Goal: Task Accomplishment & Management: Complete application form

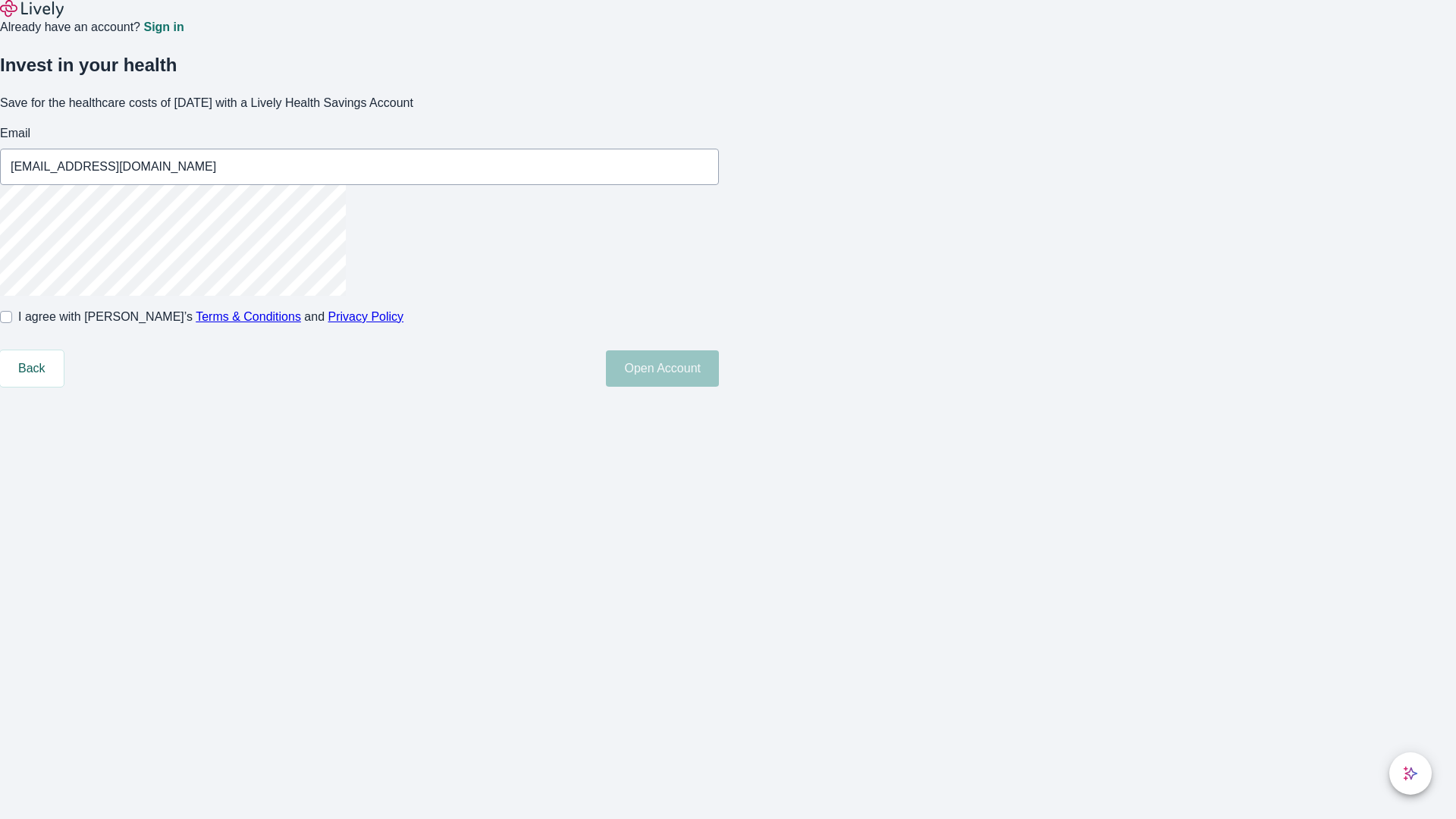
click at [12, 323] on input "I agree with Lively’s Terms & Conditions and Privacy Policy" at bounding box center [6, 317] width 12 height 12
checkbox input "true"
click at [718, 387] on button "Open Account" at bounding box center [662, 369] width 113 height 36
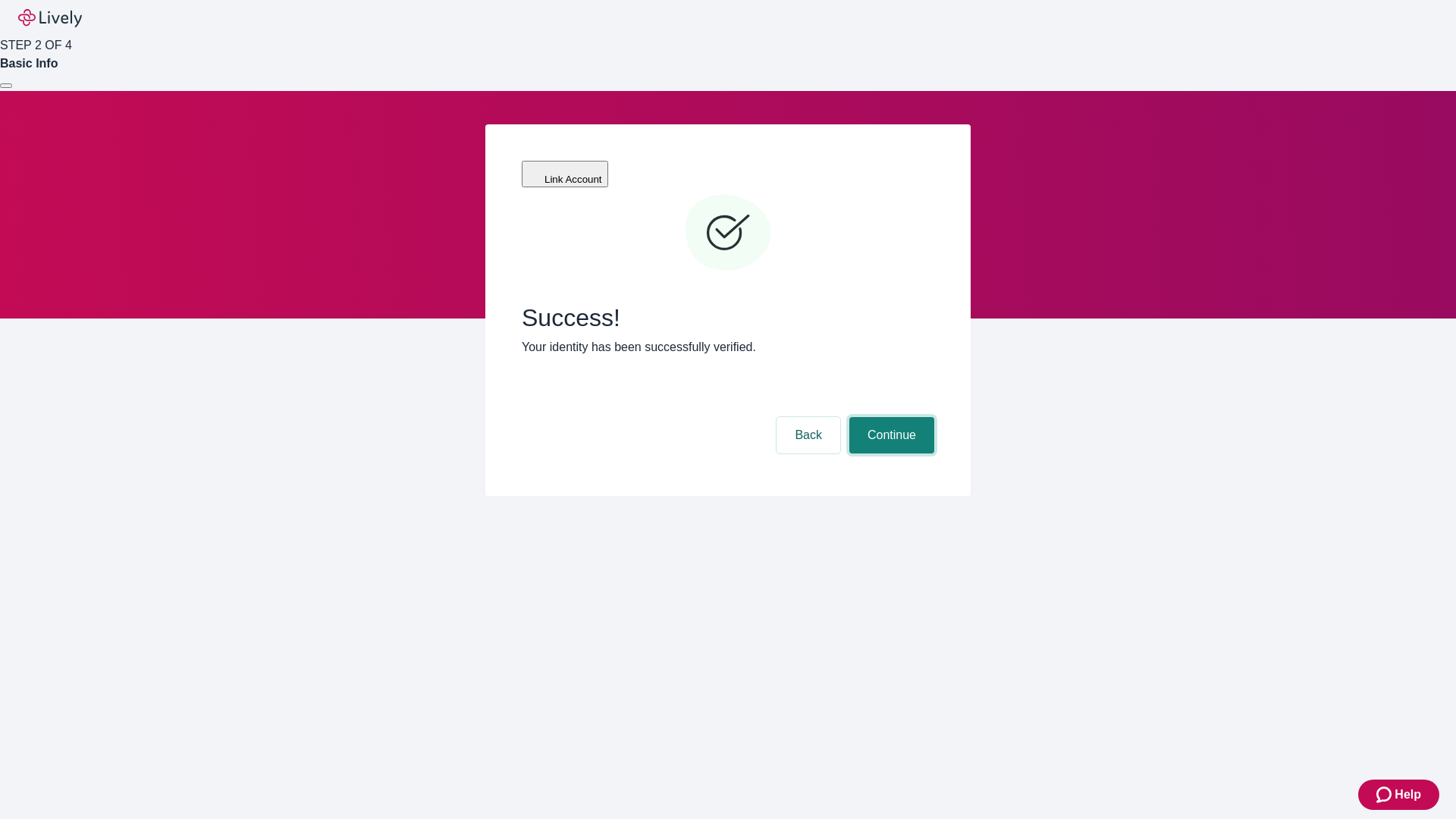
click at [889, 417] on button "Continue" at bounding box center [892, 435] width 85 height 36
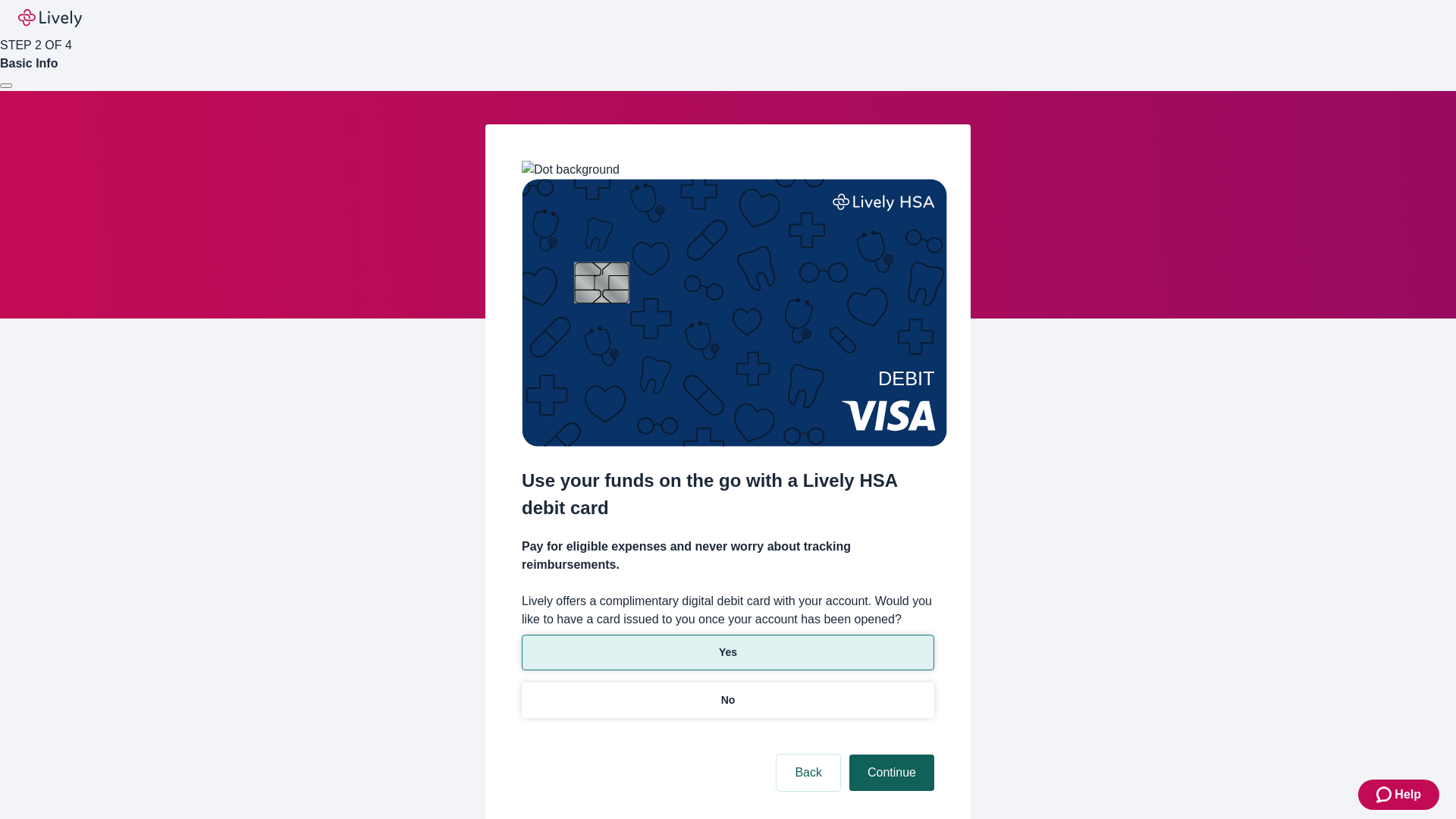
click at [728, 692] on p "No" at bounding box center [728, 700] width 14 height 16
click at [889, 754] on button "Continue" at bounding box center [892, 773] width 85 height 36
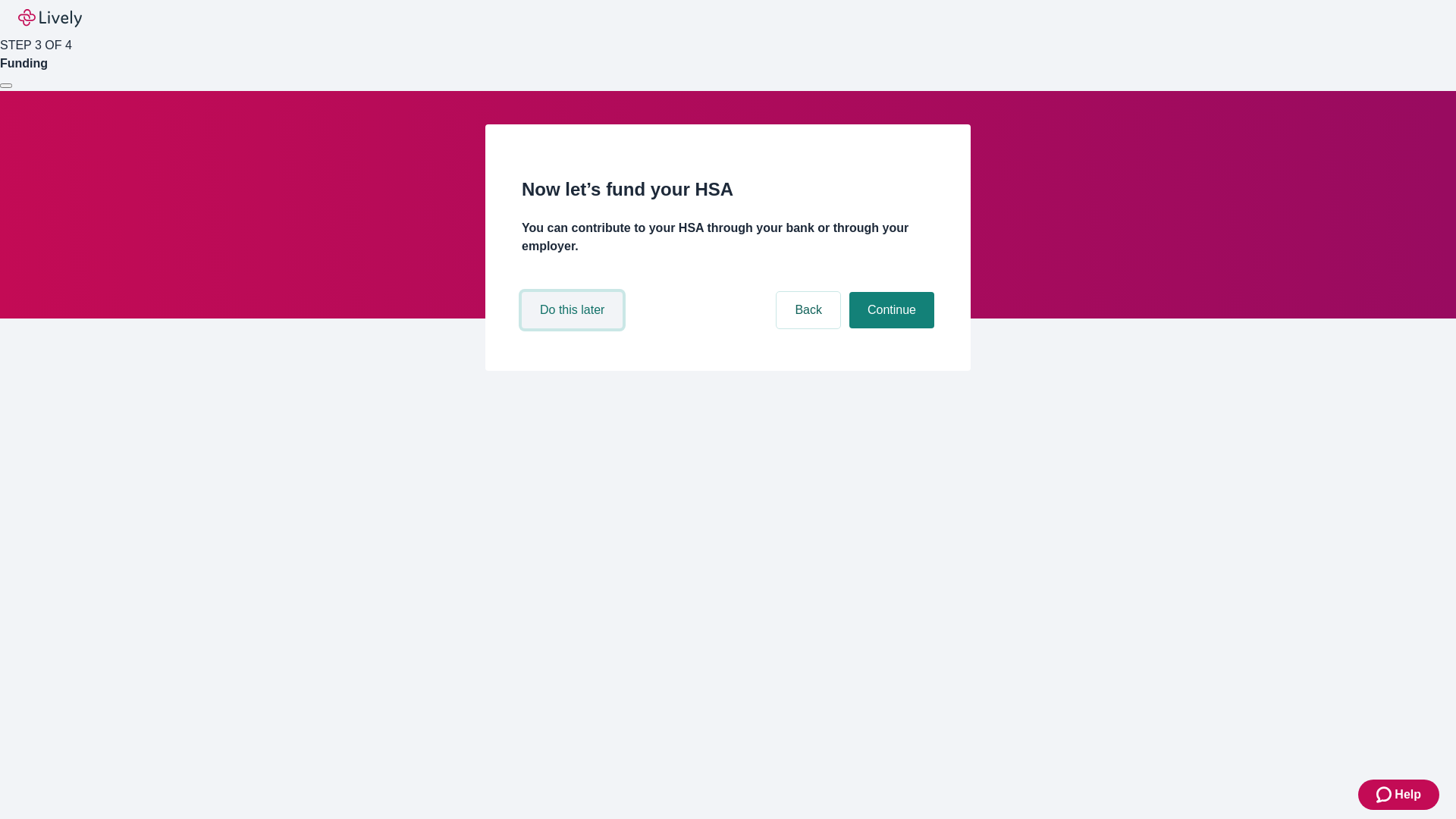
click at [574, 328] on button "Do this later" at bounding box center [573, 310] width 101 height 36
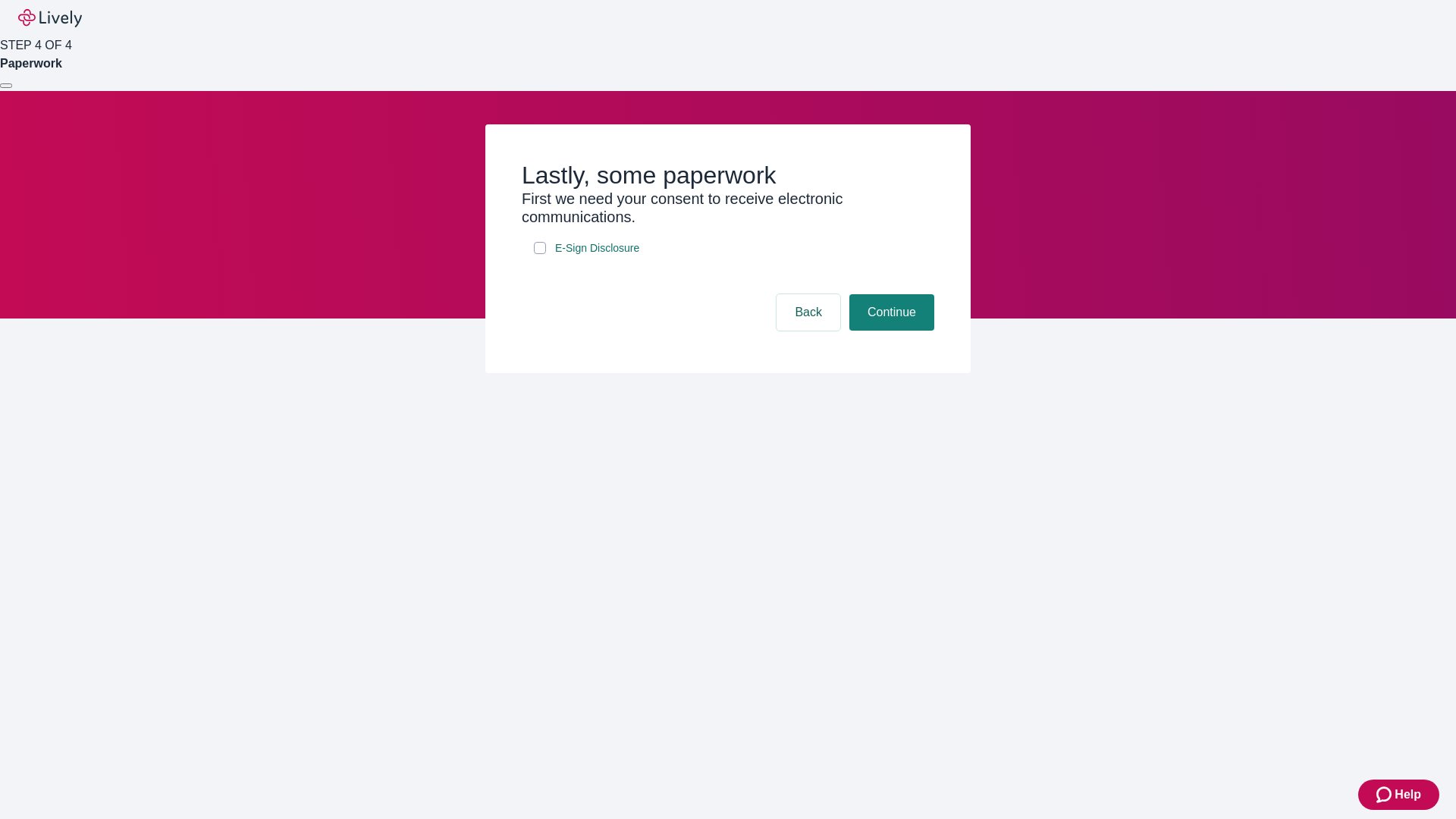
click at [539, 254] on input "E-Sign Disclosure" at bounding box center [539, 248] width 12 height 12
checkbox input "true"
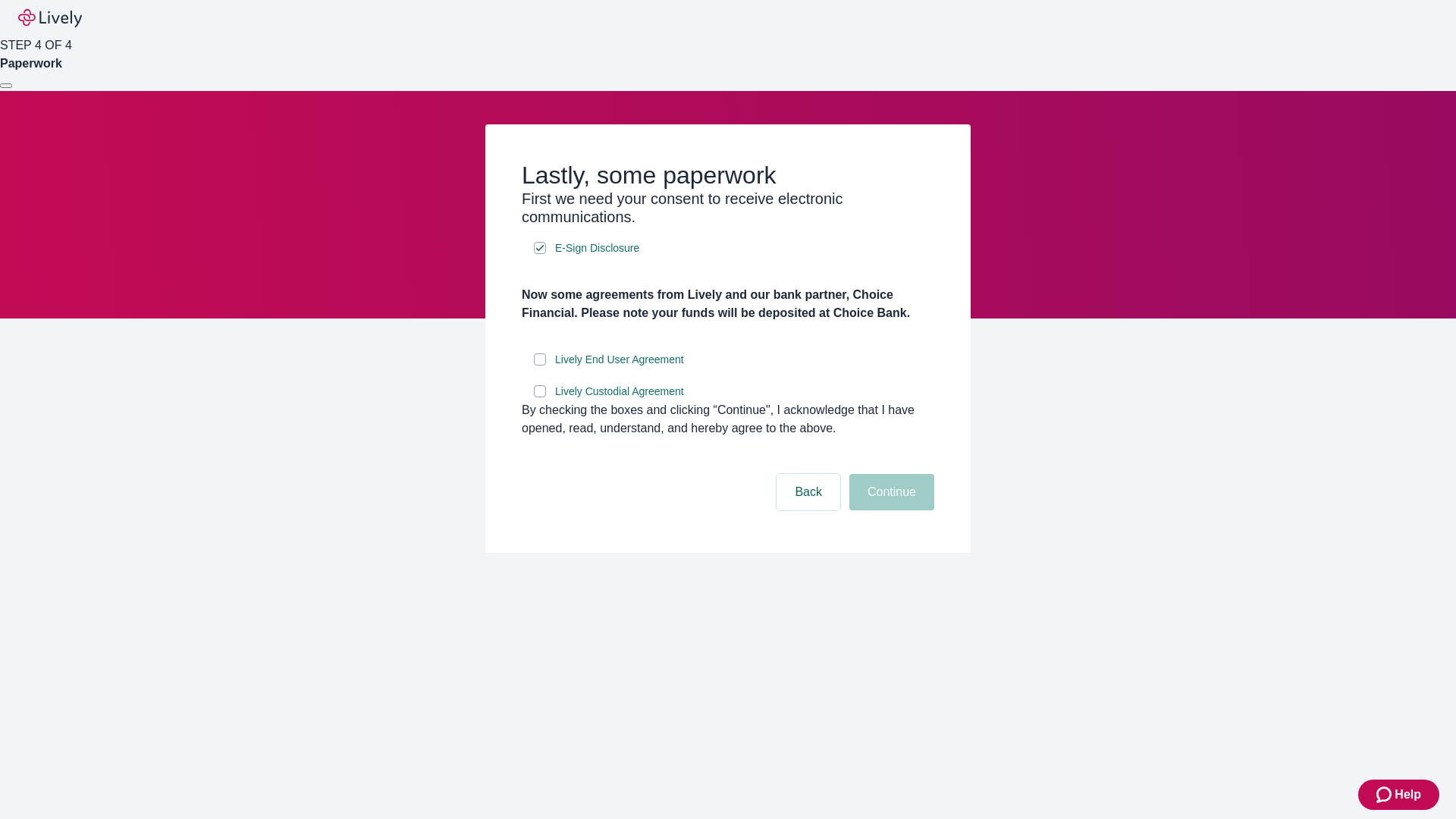
click at [539, 366] on input "Lively End User Agreement" at bounding box center [539, 359] width 12 height 12
checkbox input "true"
click at [539, 397] on input "Lively Custodial Agreement" at bounding box center [539, 391] width 12 height 12
checkbox input "true"
click at [889, 511] on button "Continue" at bounding box center [892, 492] width 85 height 36
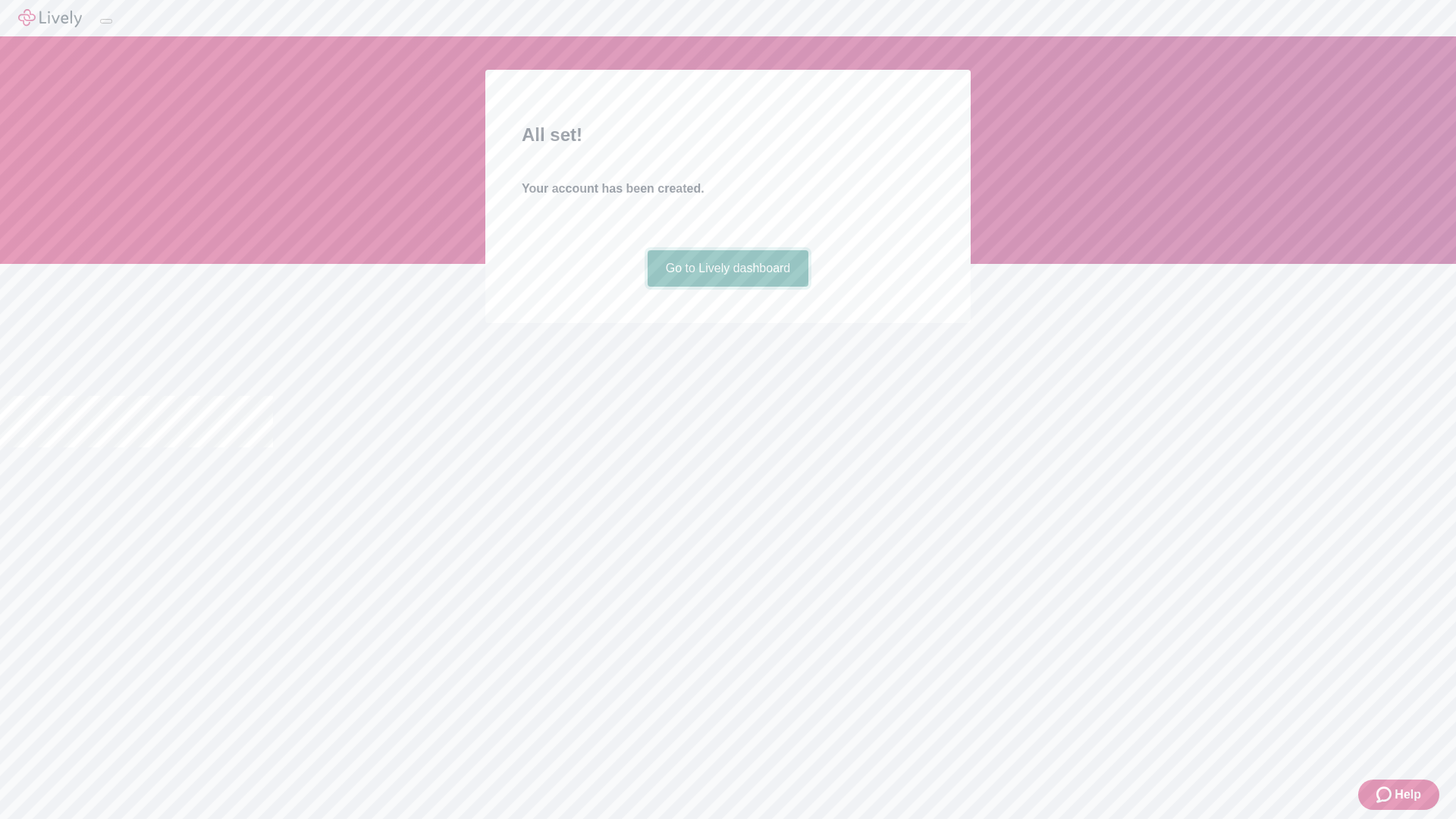
click at [728, 287] on link "Go to Lively dashboard" at bounding box center [728, 269] width 162 height 36
